Goal: Task Accomplishment & Management: Use online tool/utility

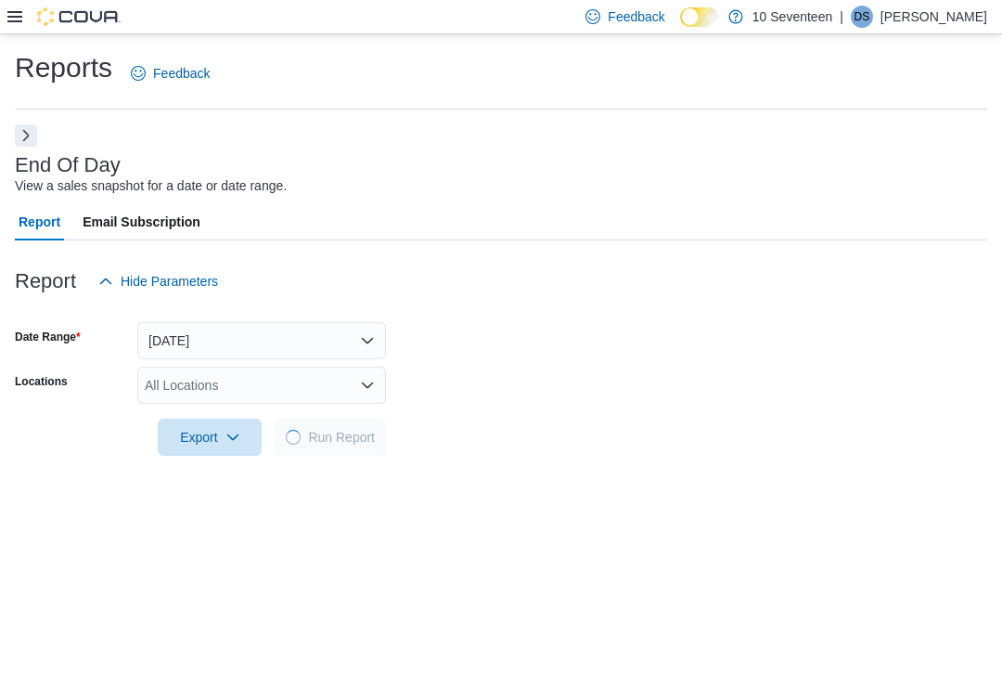
scroll to position [203, 0]
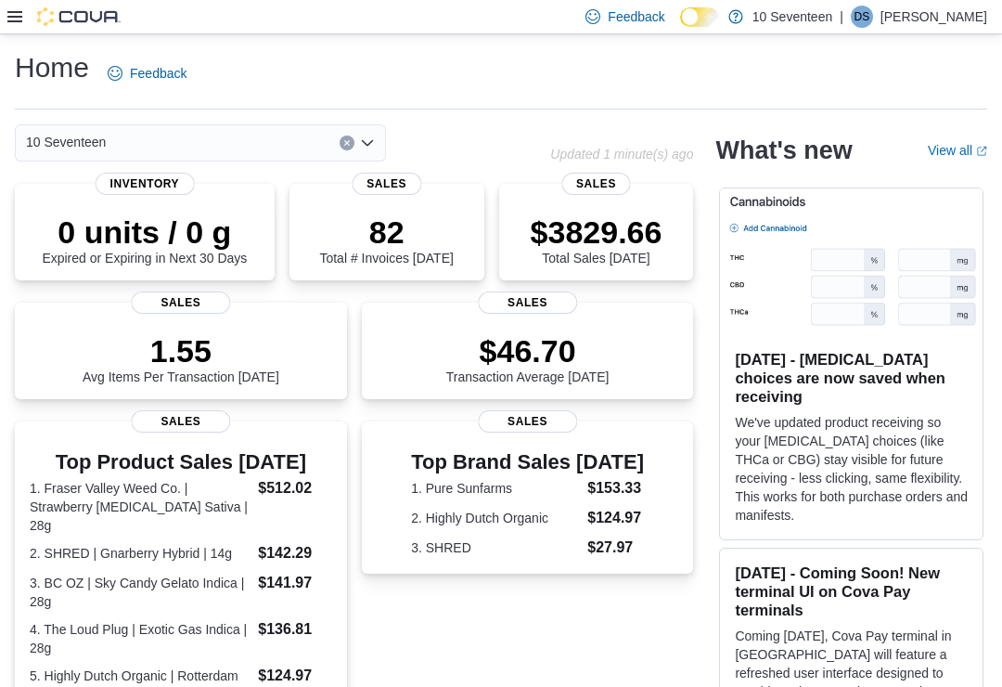
click at [20, 20] on icon at bounding box center [14, 16] width 15 height 15
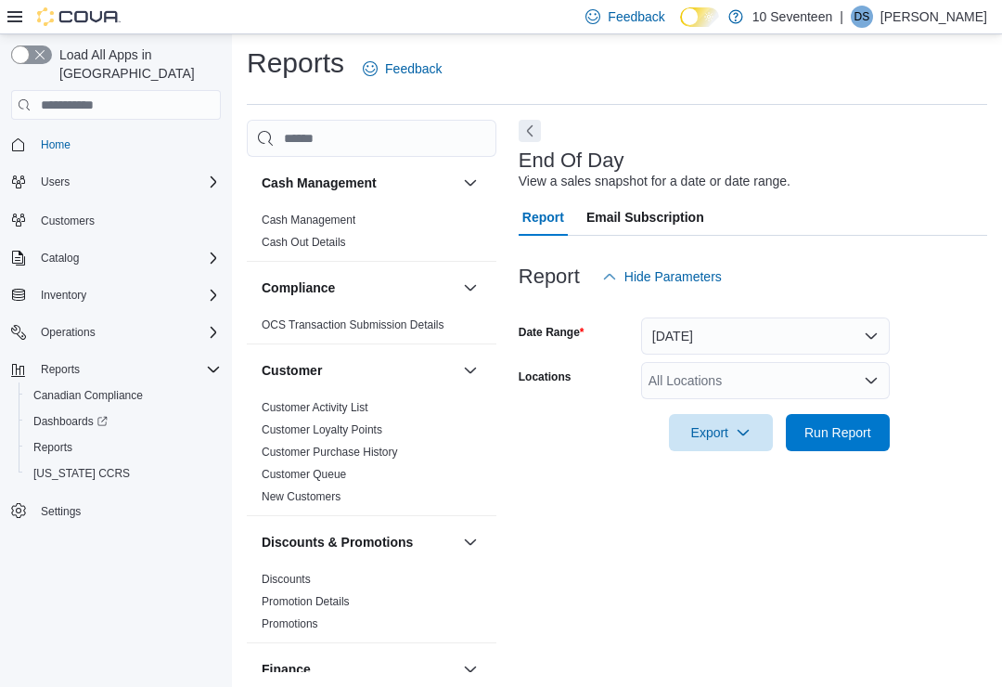
scroll to position [29, 0]
click at [866, 423] on span "Run Report" at bounding box center [838, 432] width 67 height 19
